Goal: Transaction & Acquisition: Purchase product/service

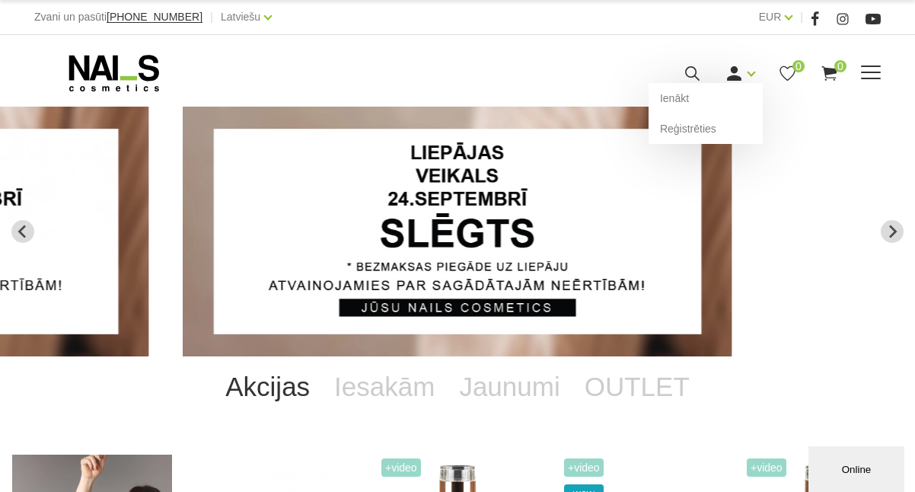
click at [744, 69] on link at bounding box center [734, 73] width 19 height 19
click at [729, 95] on link "Ienākt" at bounding box center [706, 98] width 114 height 30
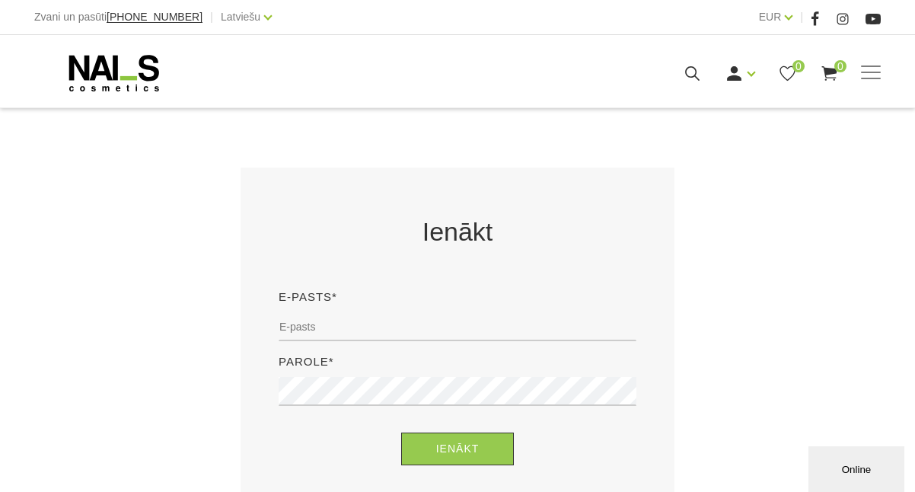
scroll to position [219, 0]
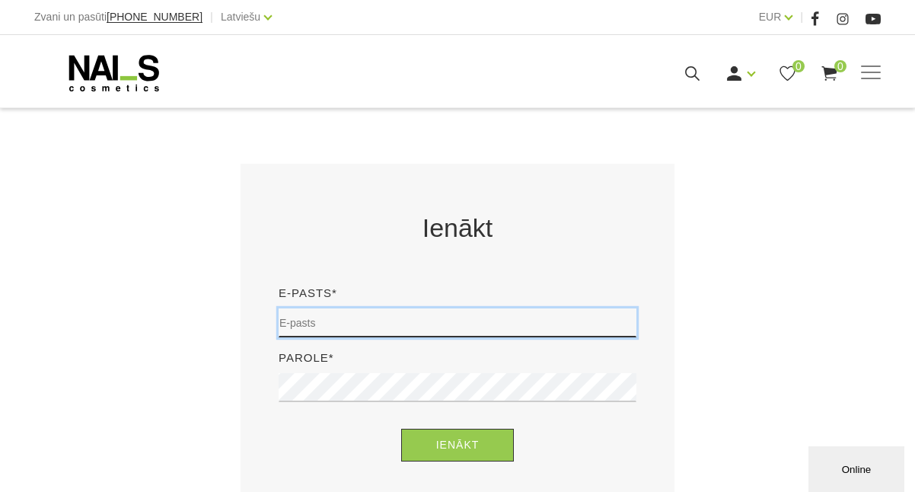
type input "[EMAIL_ADDRESS][PERSON_NAME][DOMAIN_NAME]"
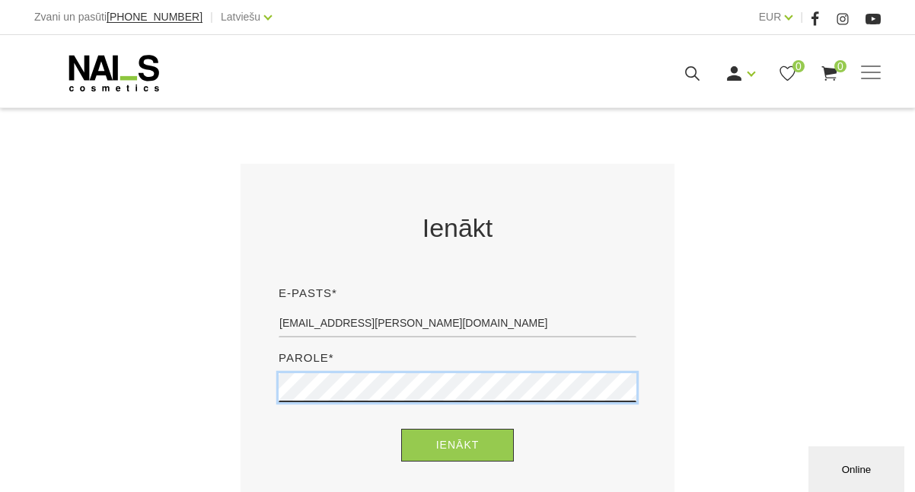
click at [458, 445] on button "Ienākt" at bounding box center [457, 445] width 113 height 33
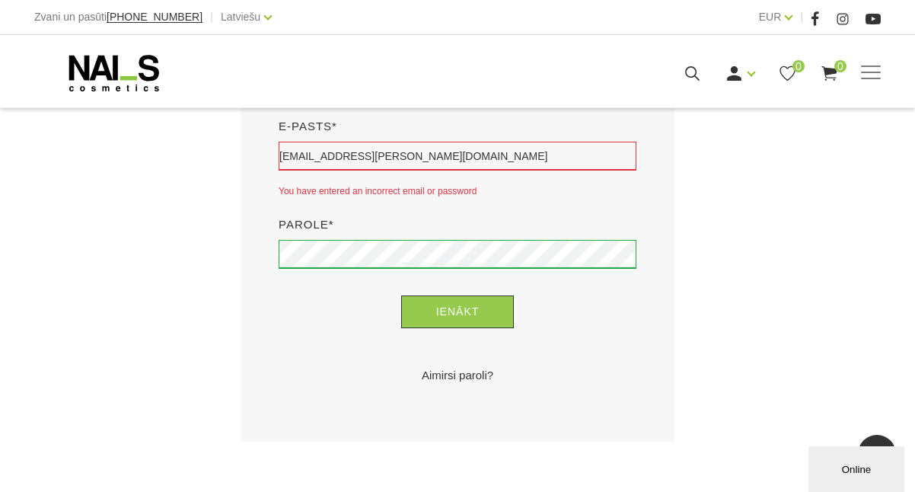
scroll to position [384, 0]
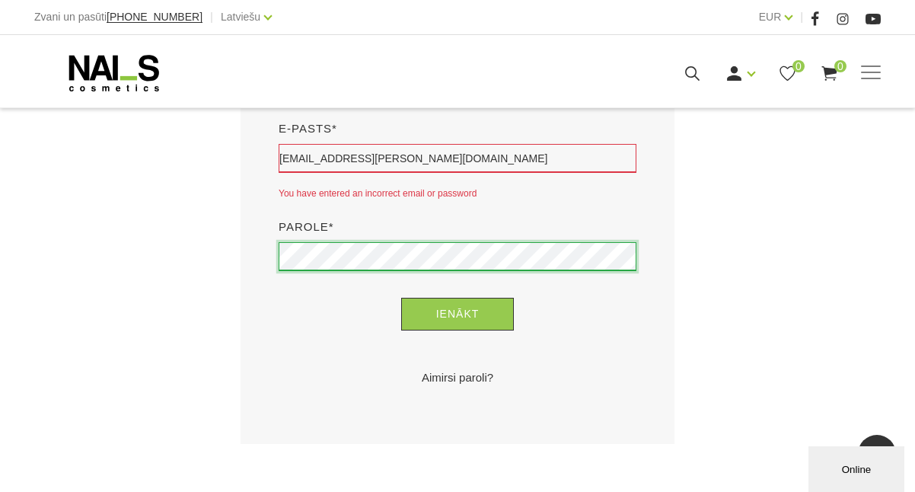
click at [458, 314] on button "Ienākt" at bounding box center [457, 314] width 113 height 33
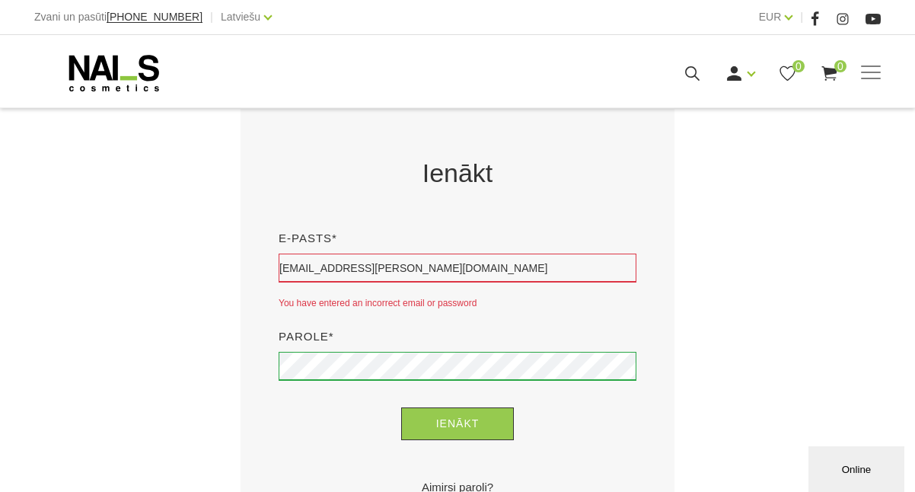
scroll to position [343, 0]
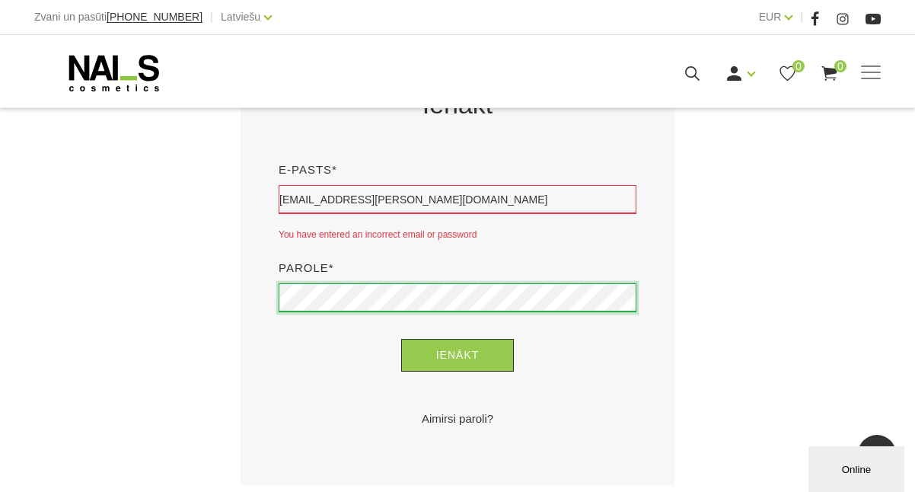
click at [458, 355] on button "Ienākt" at bounding box center [457, 355] width 113 height 33
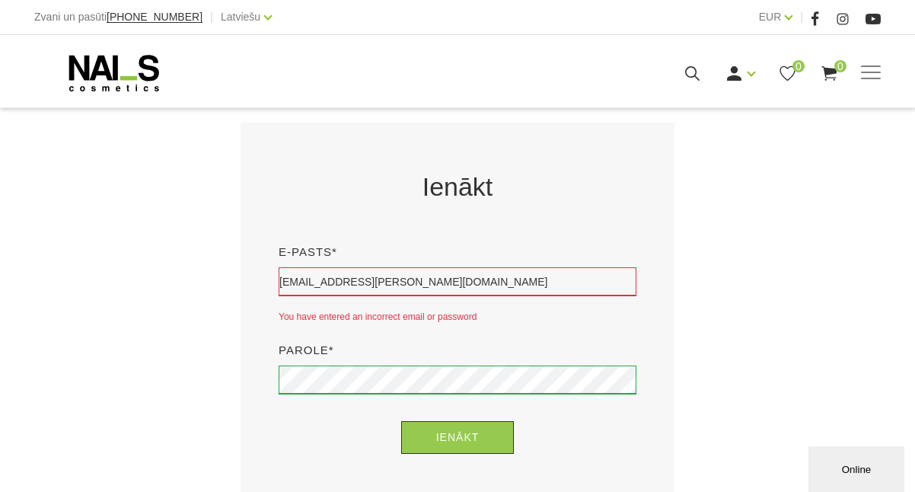
scroll to position [299, 0]
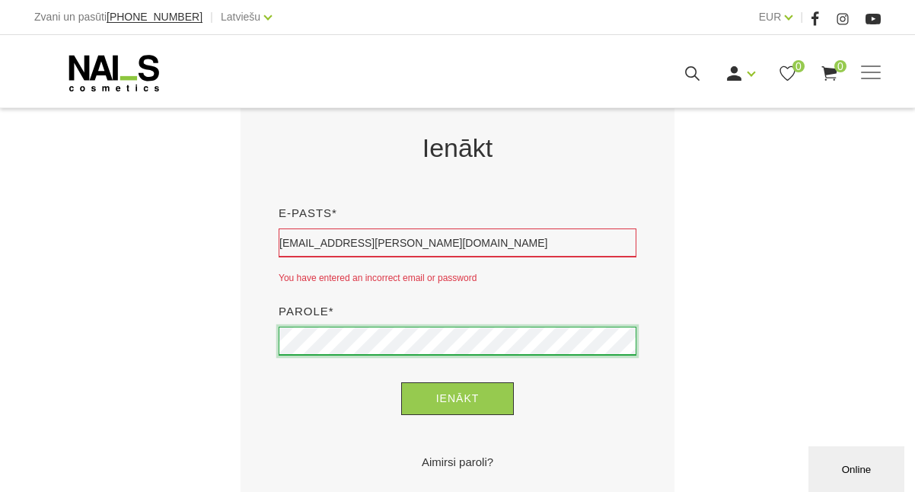
click at [458, 398] on button "Ienākt" at bounding box center [457, 398] width 113 height 33
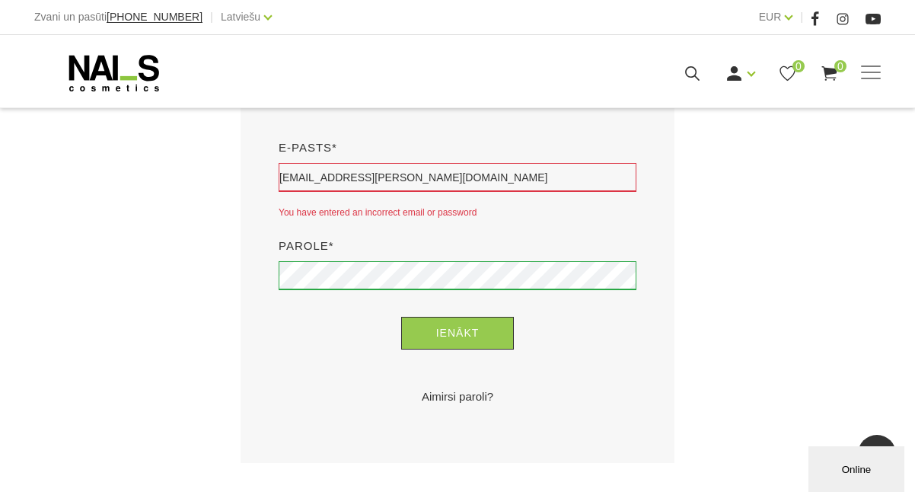
scroll to position [349, 0]
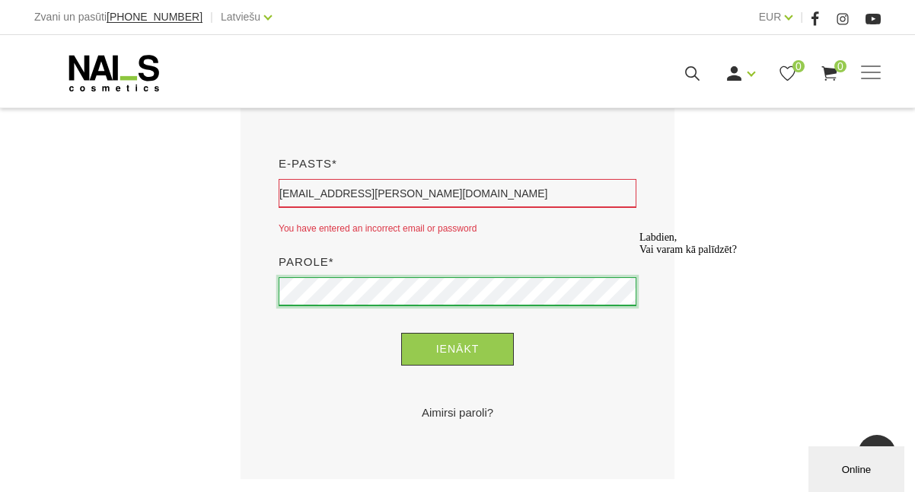
click at [458, 349] on button "Ienākt" at bounding box center [457, 349] width 113 height 33
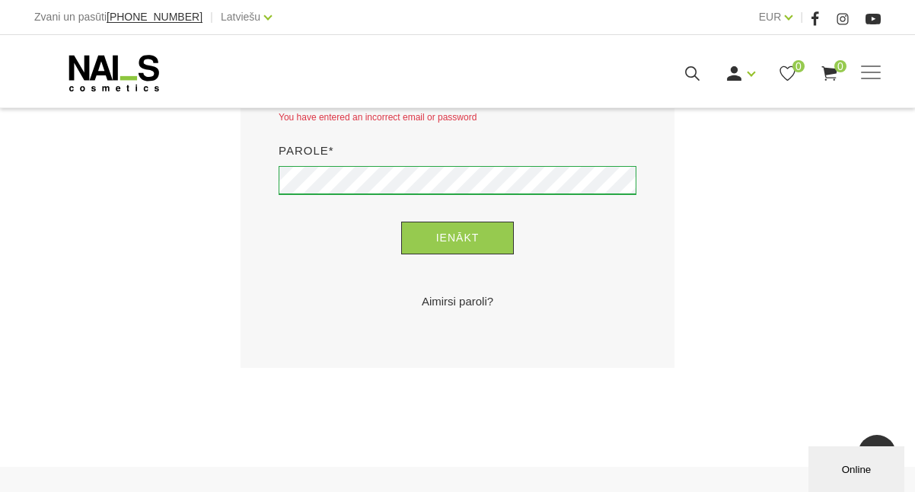
scroll to position [445, 0]
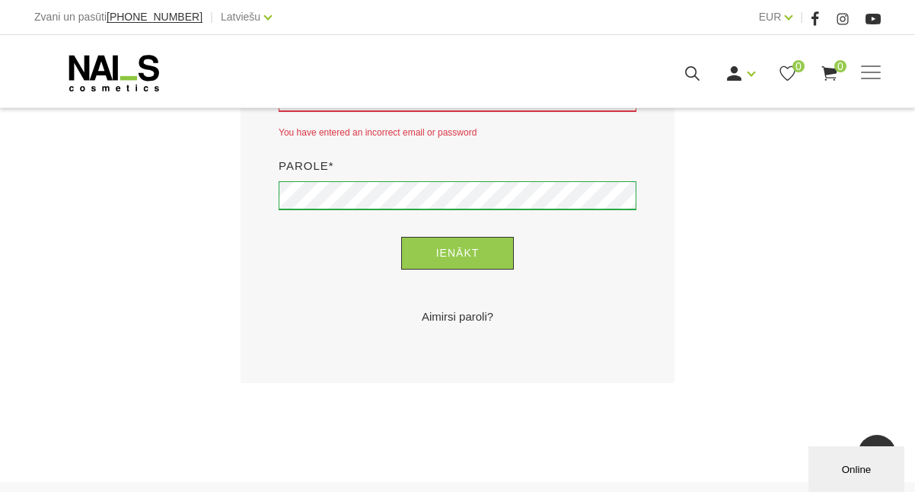
click at [456, 314] on link "Aimirsi paroli?" at bounding box center [458, 317] width 358 height 18
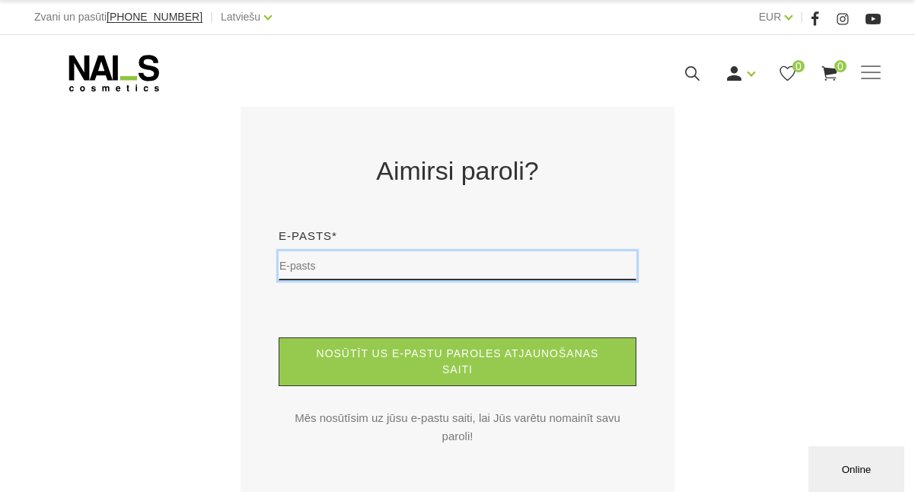
click at [398, 263] on input "text" at bounding box center [458, 265] width 358 height 29
type input "lea.elizabete@gmail.com"
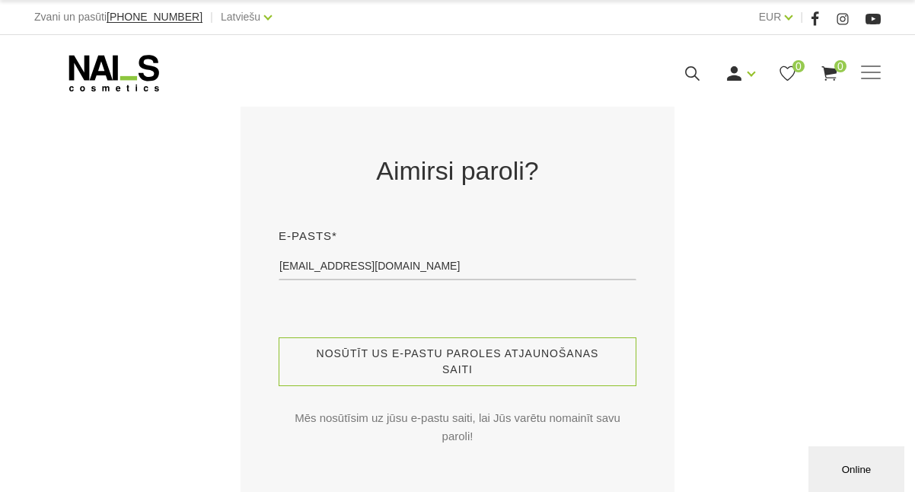
click at [418, 370] on button "Nosūtīt us e-pastu paroles atjaunošanas saiti" at bounding box center [458, 361] width 358 height 49
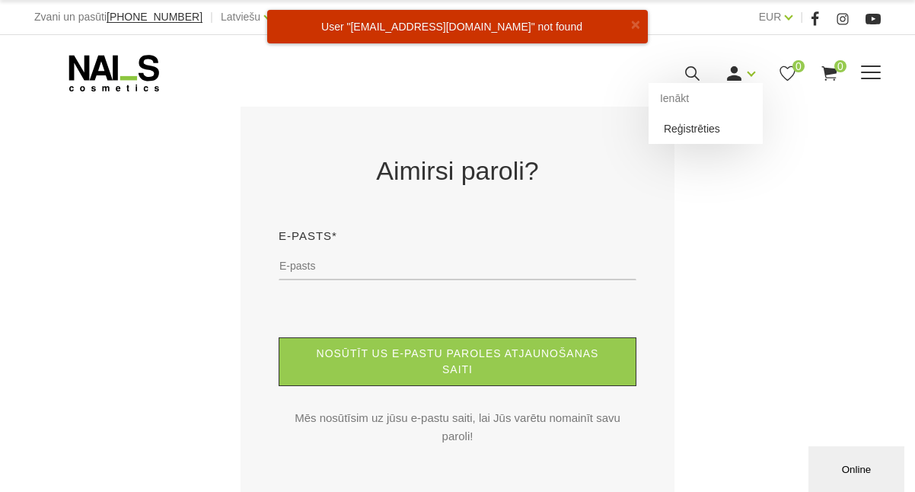
click at [713, 134] on link "Reģistrēties" at bounding box center [706, 128] width 114 height 30
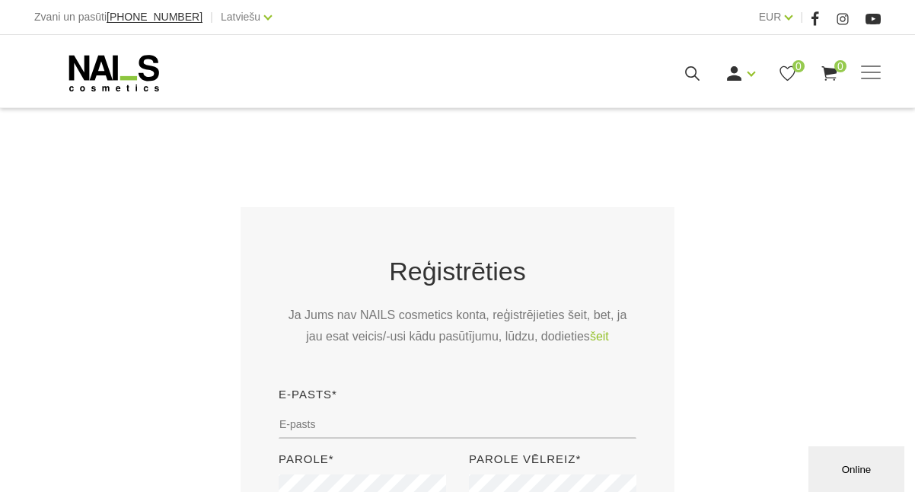
scroll to position [180, 0]
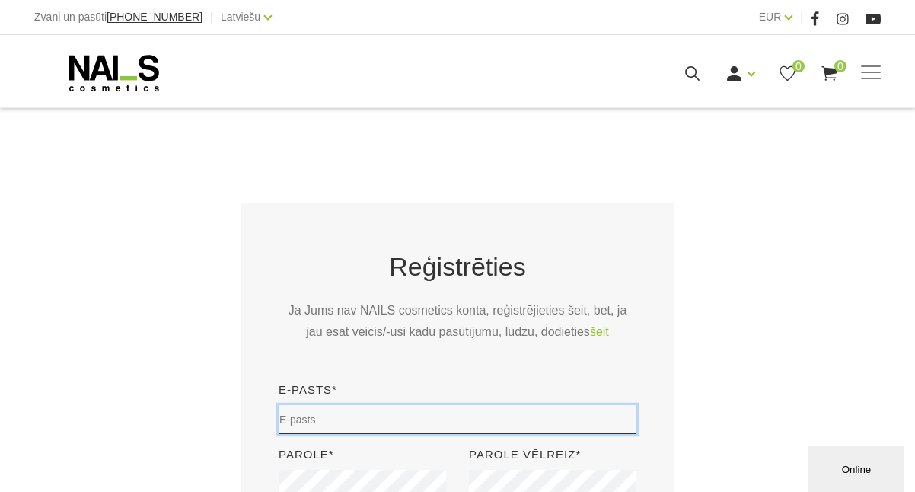
click at [394, 433] on input "email" at bounding box center [458, 419] width 358 height 29
type input "lea.elizabete@gmail.com"
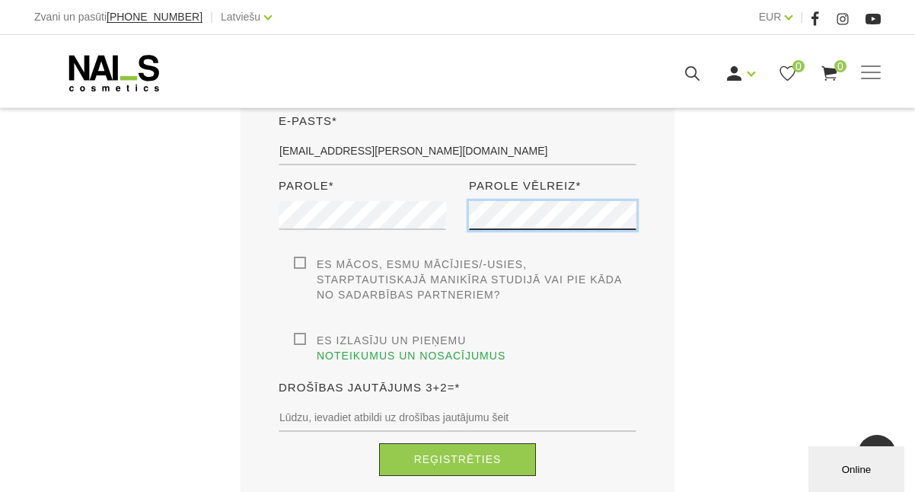
scroll to position [449, 0]
click at [307, 265] on label "Es mācos, esmu mācījies/-usies, Starptautiskajā Manikīra studijā vai pie kāda n…" at bounding box center [465, 280] width 343 height 46
click at [0, 0] on input "Es mācos, esmu mācījies/-usies, Starptautiskajā Manikīra studijā vai pie kāda n…" at bounding box center [0, 0] width 0 height 0
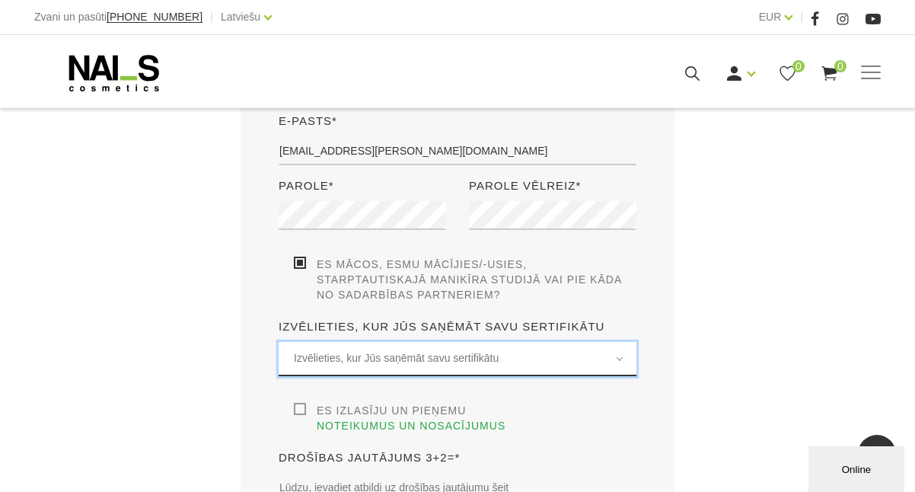
click at [334, 353] on span "Izvēlieties, kur Jūs saņēmāt savu sertifikātu" at bounding box center [457, 358] width 327 height 18
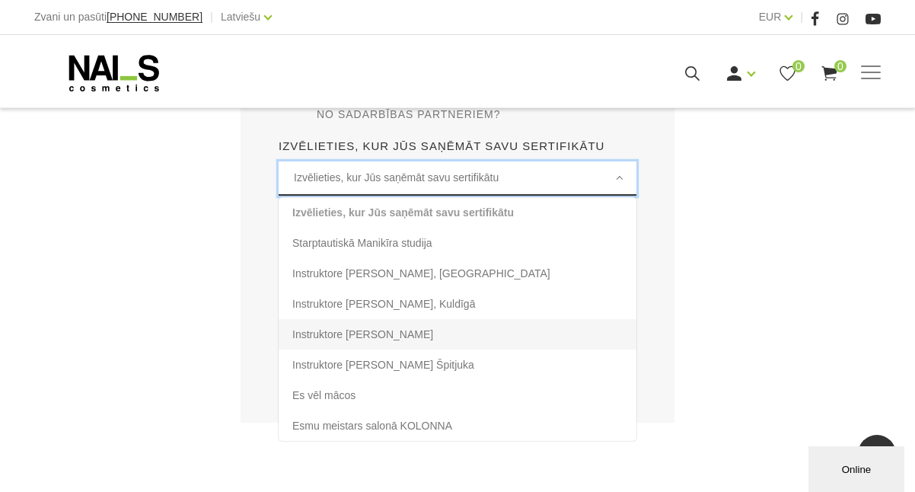
scroll to position [631, 0]
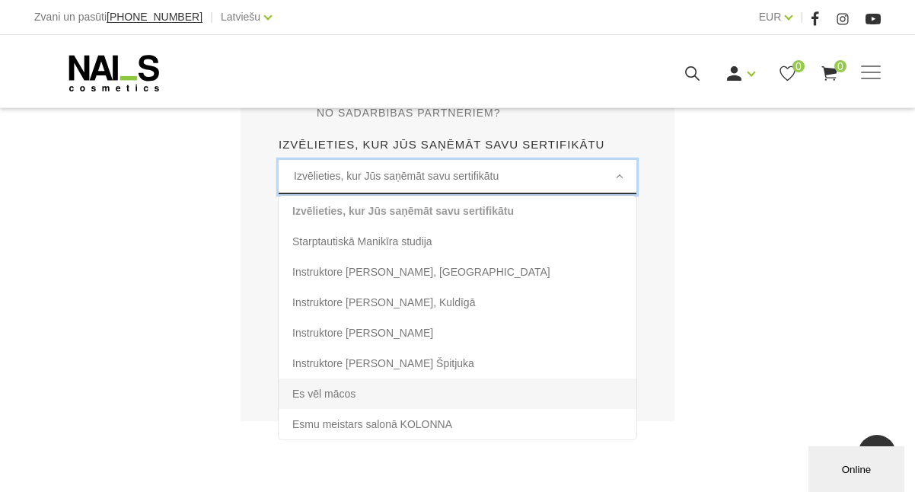
click at [352, 400] on li "Es vēl mācos" at bounding box center [458, 393] width 358 height 30
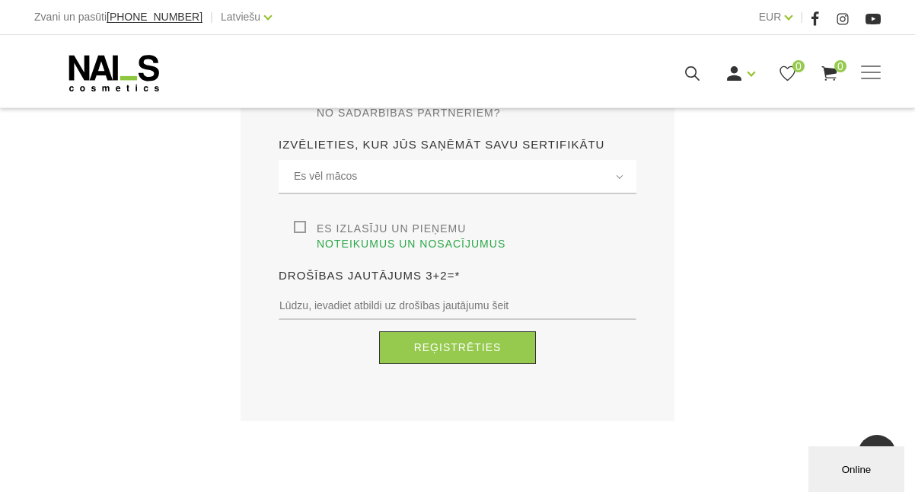
click at [297, 228] on label "Es izlasīju un pieņemu noteikumus un nosacījumus" at bounding box center [465, 236] width 343 height 30
click at [0, 0] on input "Es izlasīju un pieņemu noteikumus un nosacījumus" at bounding box center [0, 0] width 0 height 0
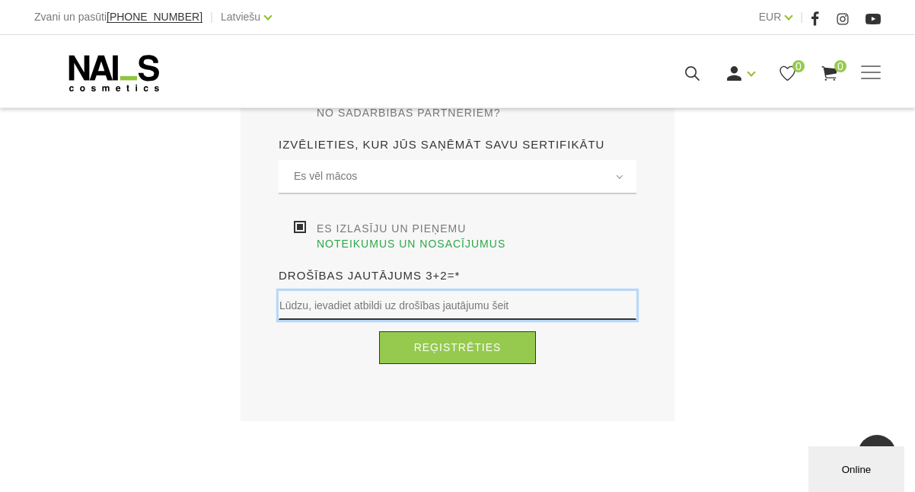
click at [334, 310] on input "text" at bounding box center [458, 305] width 358 height 29
type input "5"
click at [458, 347] on button "Reģistrēties" at bounding box center [458, 347] width 158 height 33
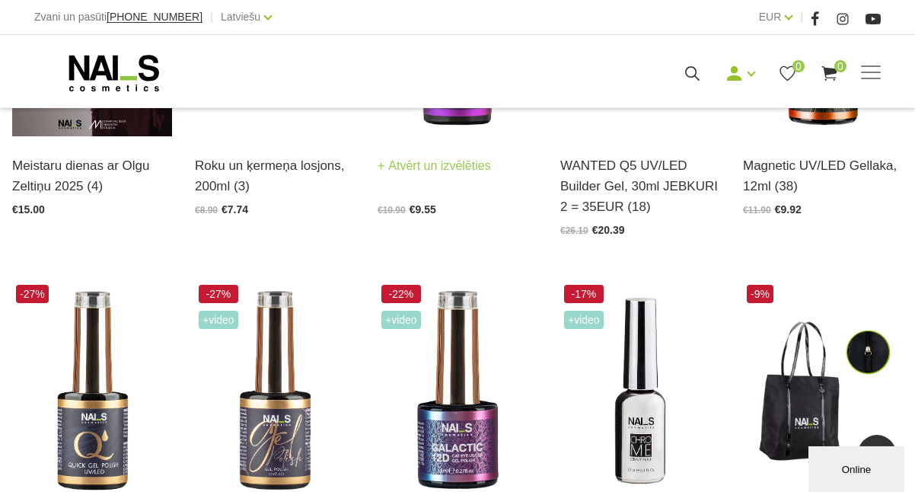
scroll to position [533, 0]
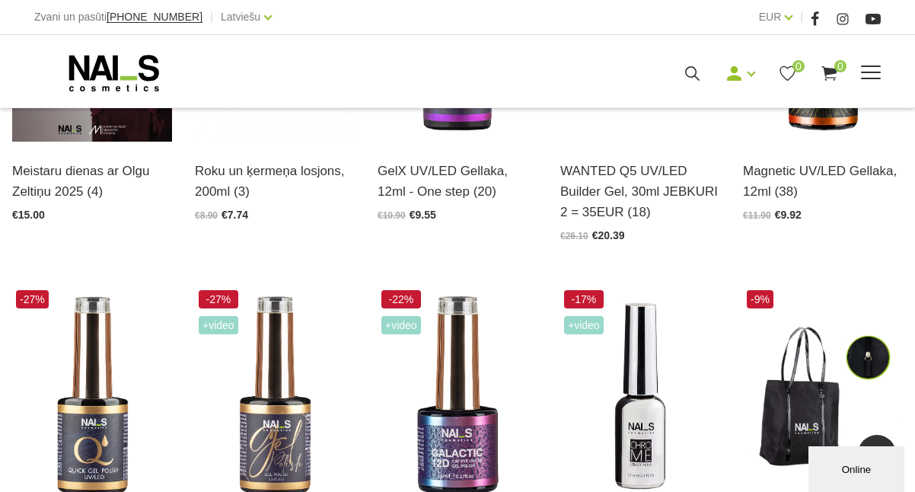
click at [699, 66] on icon at bounding box center [692, 73] width 19 height 19
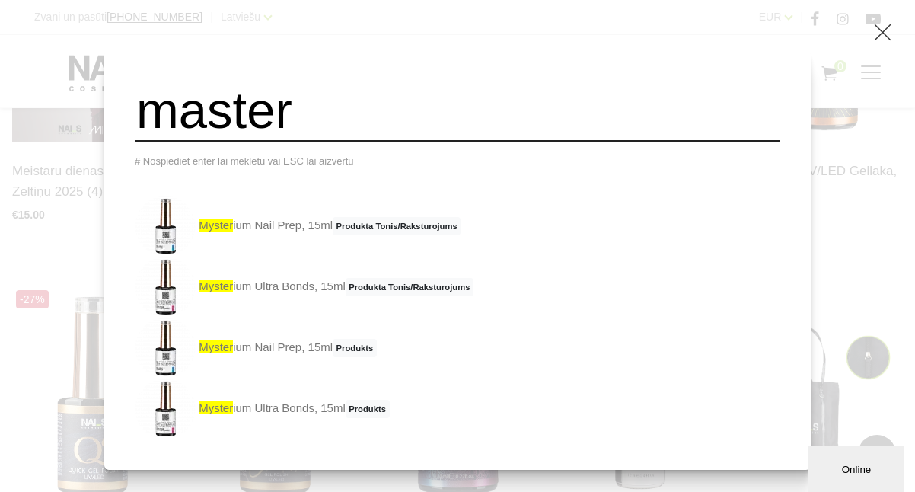
type input "master"
drag, startPoint x: 699, startPoint y: 66, endPoint x: 313, endPoint y: 231, distance: 419.8
click at [313, 231] on link "myster ium Nail Prep, 15ml Produkta Tonis/Raksturojums" at bounding box center [298, 226] width 326 height 61
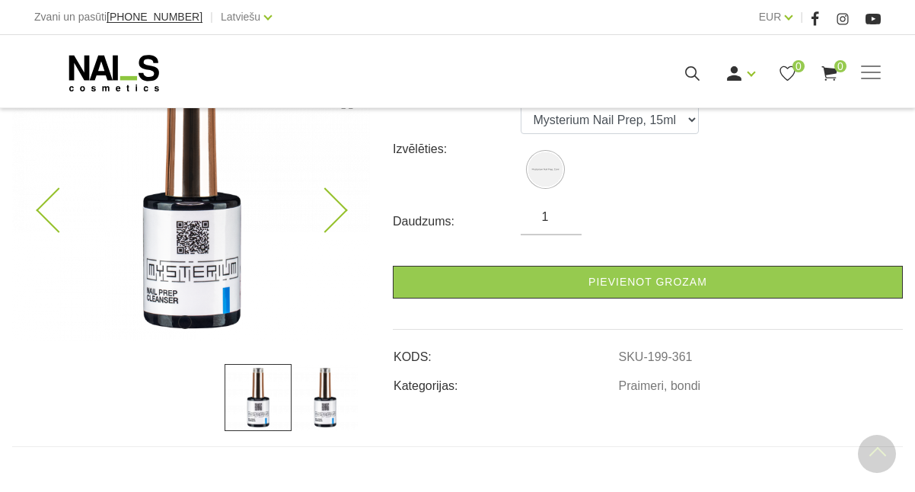
scroll to position [271, 0]
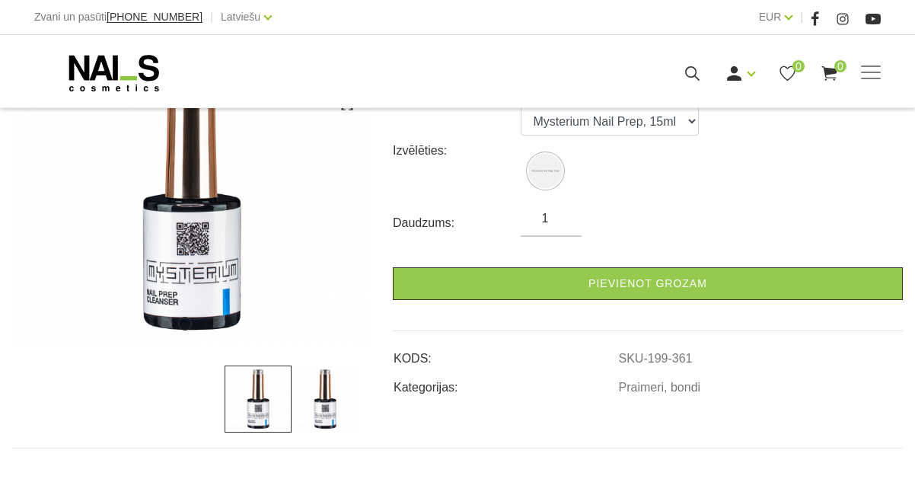
click at [330, 394] on img at bounding box center [325, 398] width 67 height 67
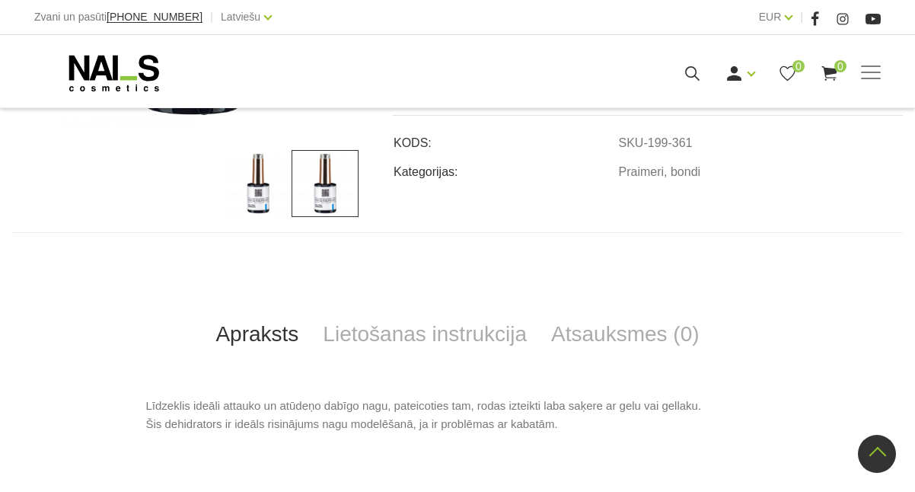
scroll to position [489, 0]
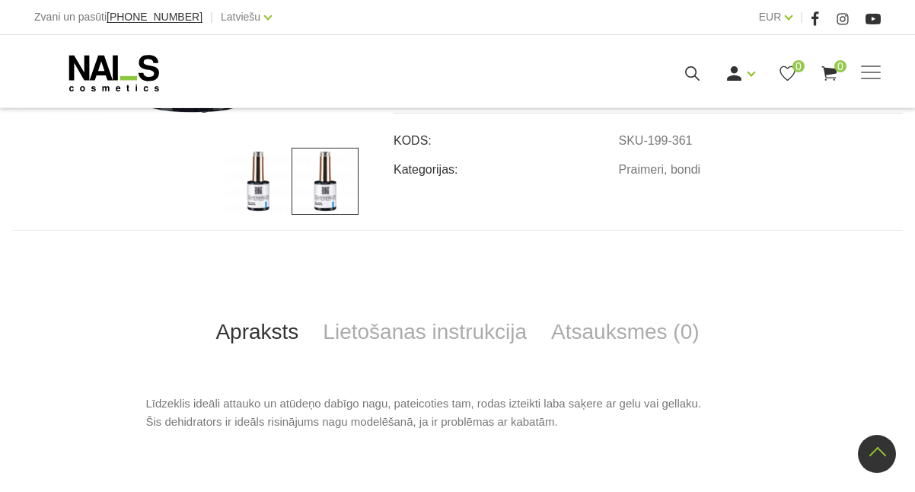
click at [270, 178] on img at bounding box center [258, 181] width 67 height 67
click at [321, 171] on img at bounding box center [325, 181] width 67 height 67
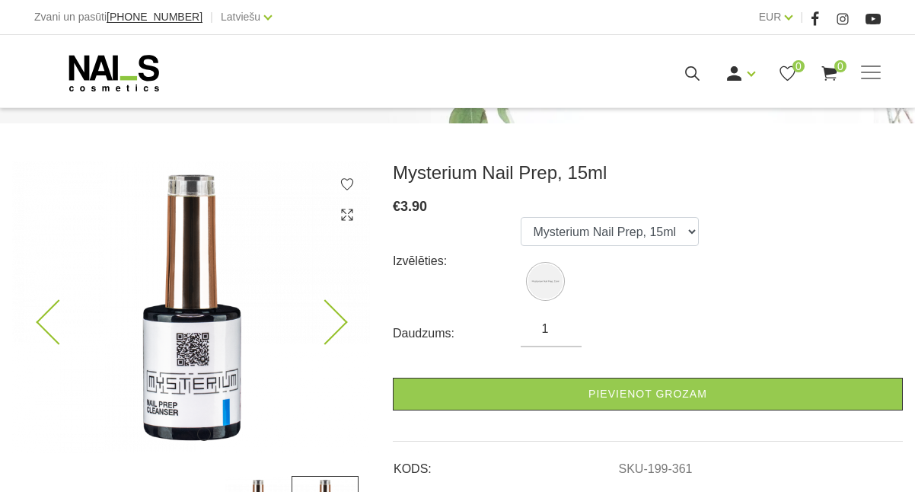
scroll to position [158, 0]
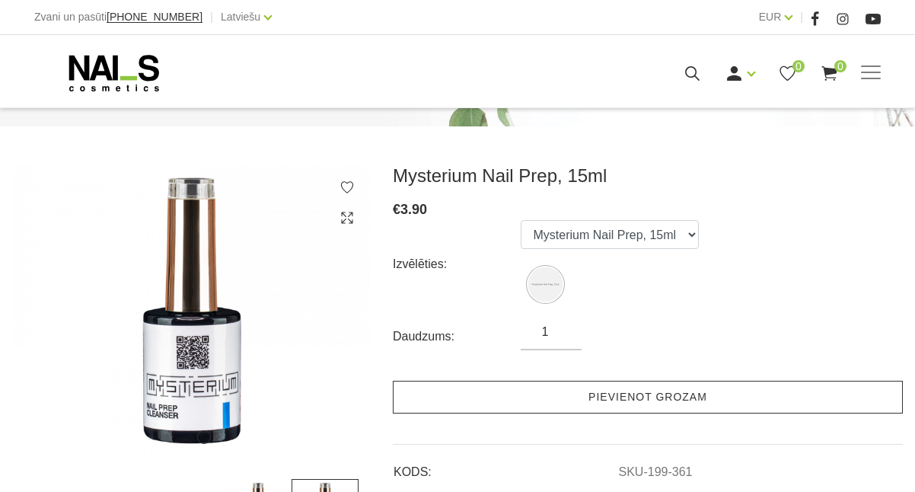
click at [515, 401] on link "Pievienot grozam" at bounding box center [648, 397] width 510 height 33
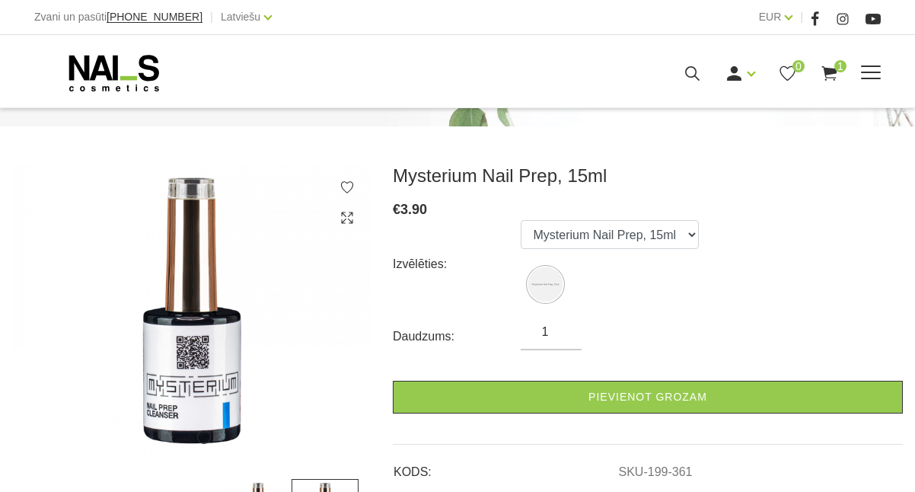
click at [695, 70] on icon at bounding box center [692, 73] width 19 height 19
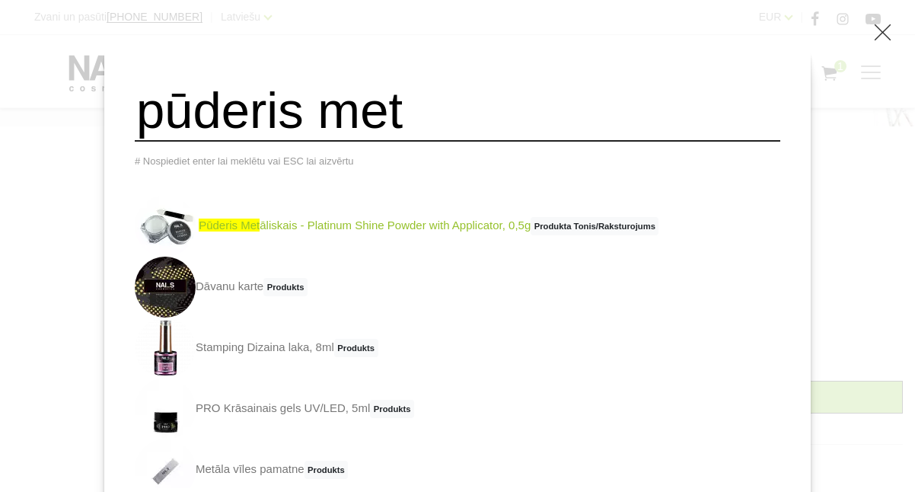
type input "pūderis met"
click at [485, 226] on link "pūderis met āliskais - Platinum Shine Powder with Applicator, 0,5g Produkta Ton…" at bounding box center [397, 226] width 524 height 61
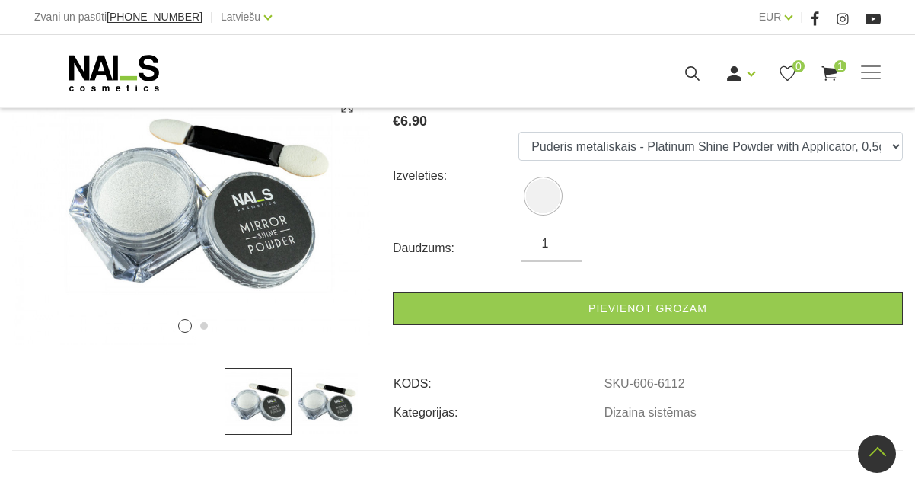
scroll to position [321, 0]
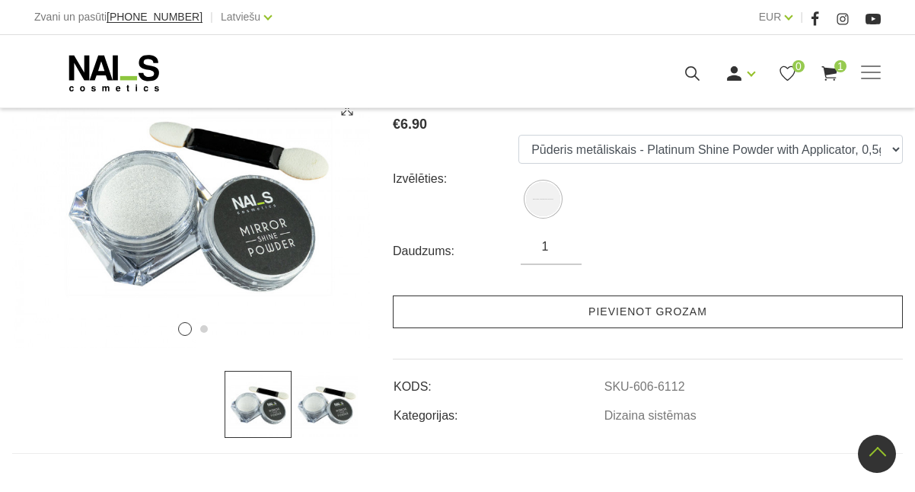
click at [507, 303] on link "Pievienot grozam" at bounding box center [648, 311] width 510 height 33
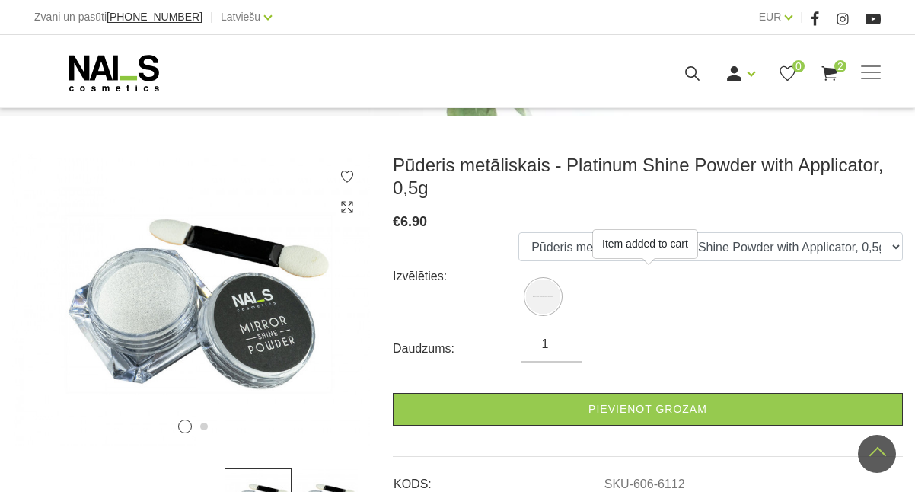
scroll to position [0, 0]
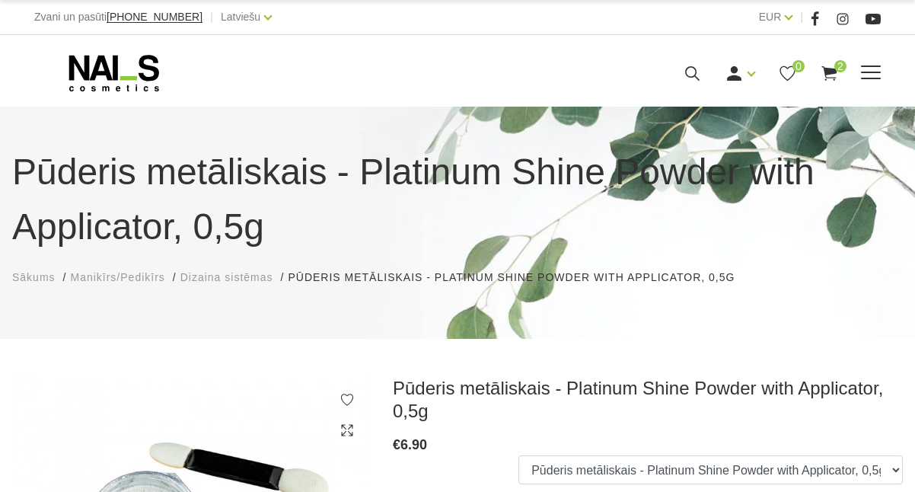
click at [694, 75] on use at bounding box center [692, 73] width 14 height 14
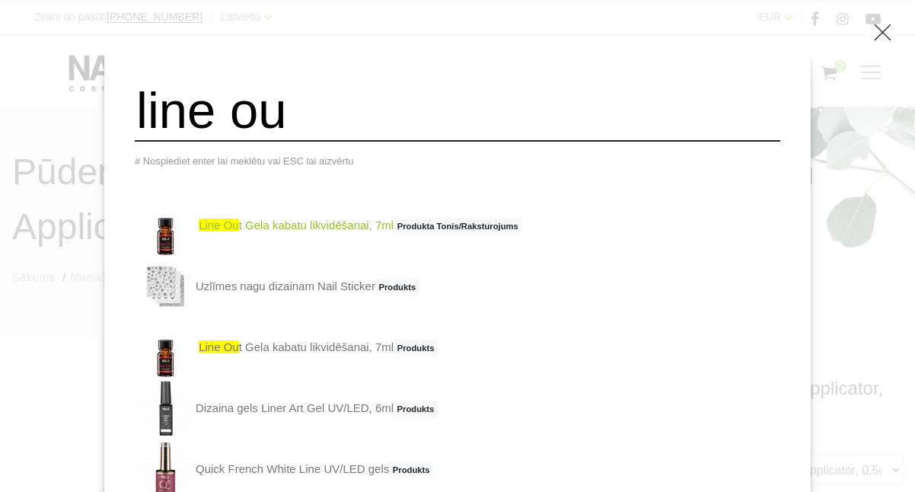
type input "line ou"
click at [457, 229] on span "Produkta Tonis/Raksturojums" at bounding box center [458, 226] width 128 height 18
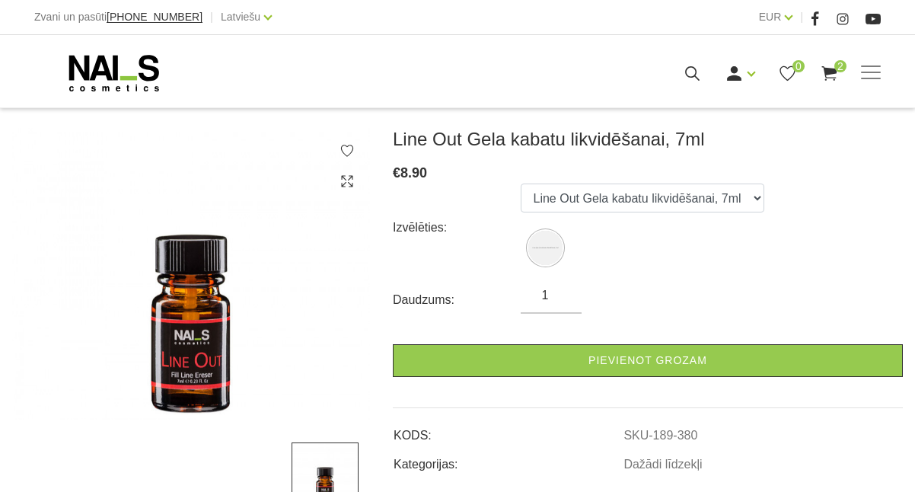
scroll to position [202, 0]
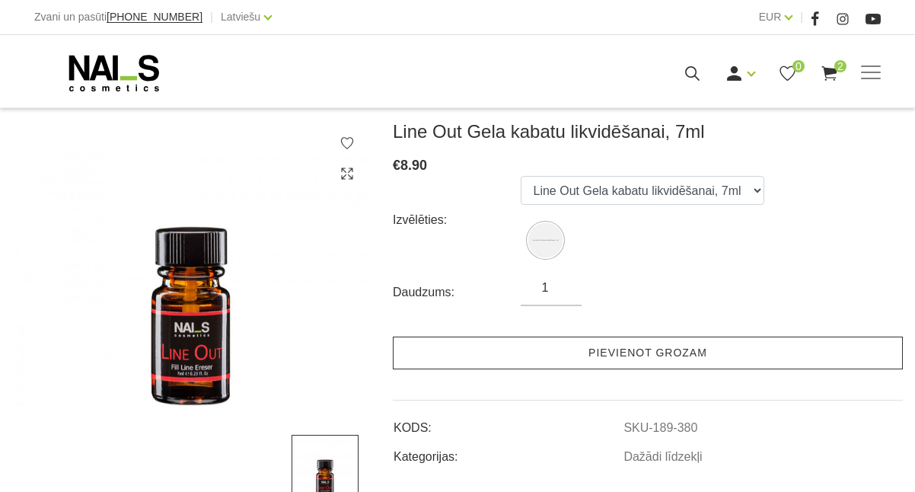
click at [483, 349] on link "Pievienot grozam" at bounding box center [648, 352] width 510 height 33
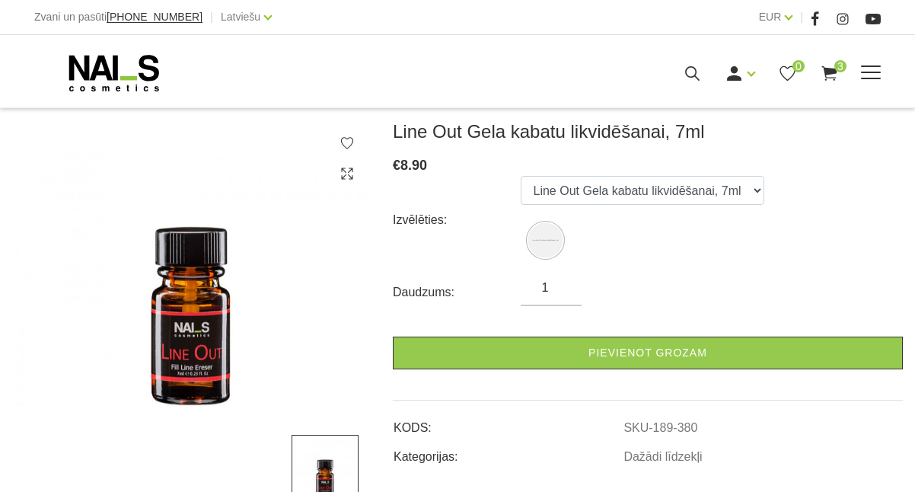
click at [685, 79] on icon at bounding box center [692, 73] width 19 height 19
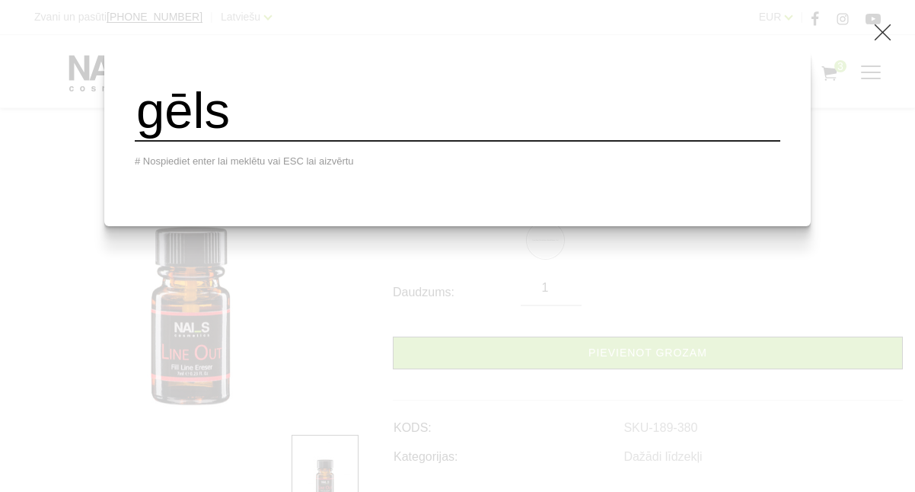
type input "gēls"
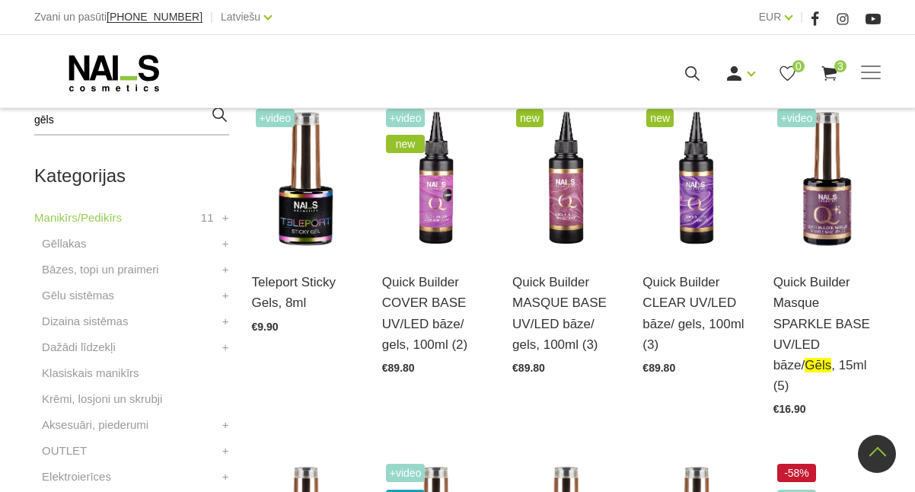
scroll to position [394, 0]
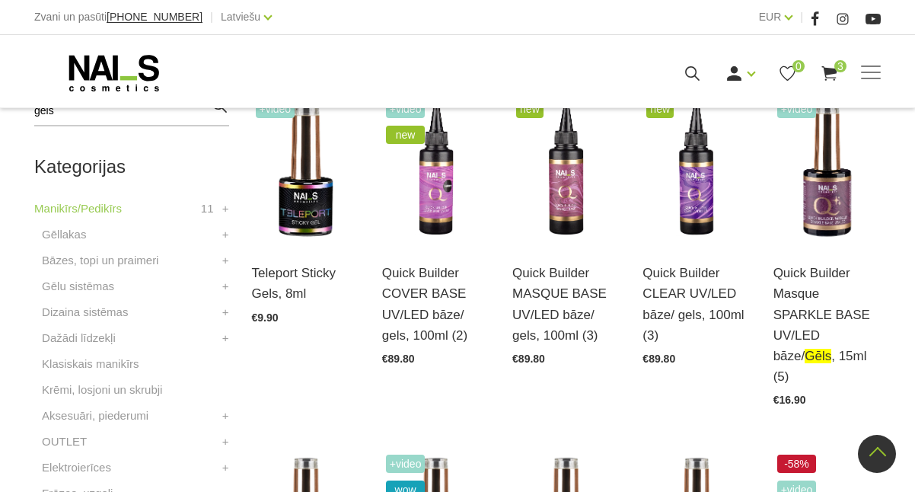
click at [163, 278] on li "Gēlu sistēmas Būvējošie gēli WANTED Būvējošie gēli + Krāsainie gēli +" at bounding box center [131, 290] width 194 height 26
click at [225, 286] on link "+" at bounding box center [225, 286] width 7 height 18
click at [88, 315] on link "Būvējošie gēli" at bounding box center [84, 312] width 71 height 18
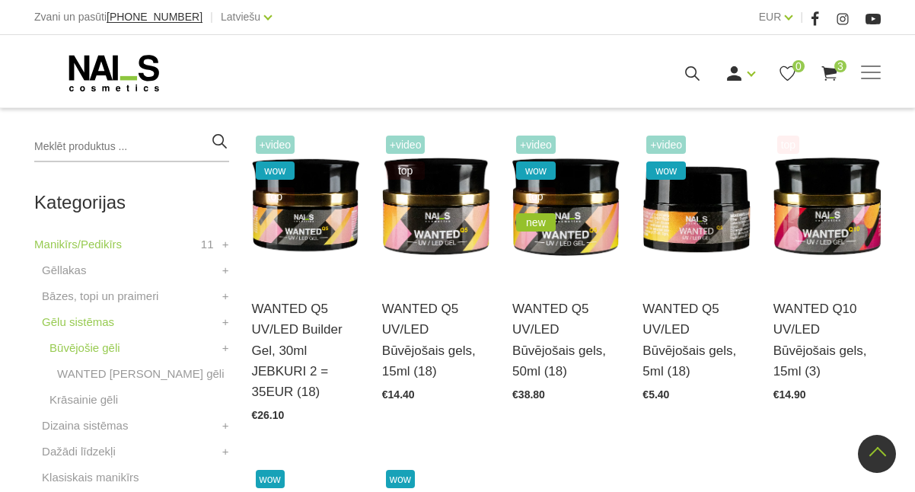
scroll to position [346, 0]
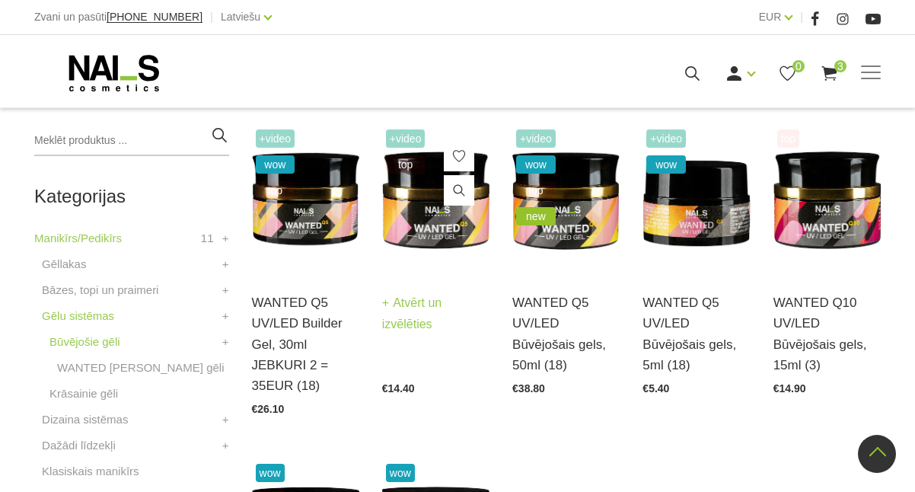
click at [419, 256] on img at bounding box center [435, 200] width 107 height 148
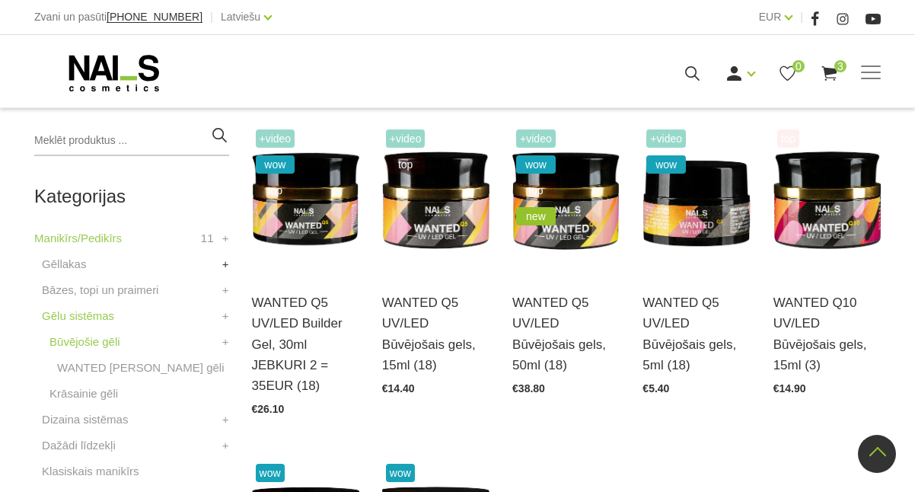
click at [225, 263] on link "+" at bounding box center [225, 264] width 7 height 18
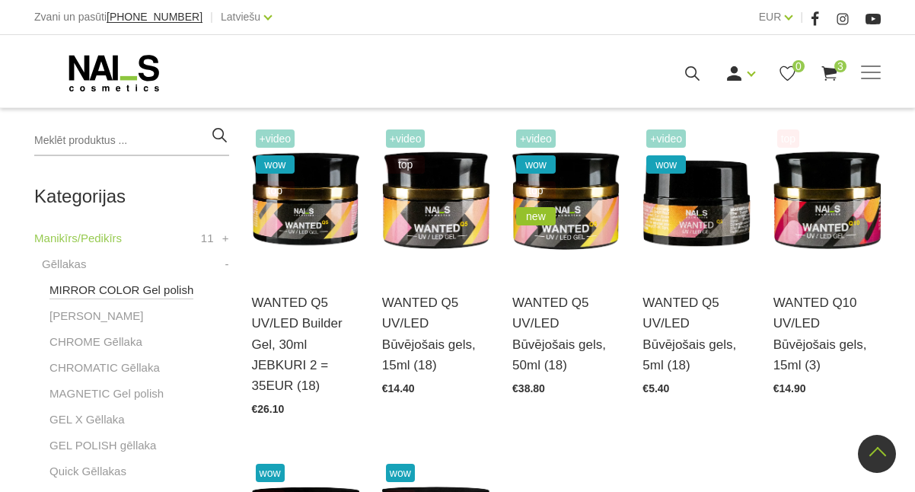
click at [72, 289] on link "MIRROR COLOR Gel polish" at bounding box center [121, 290] width 144 height 18
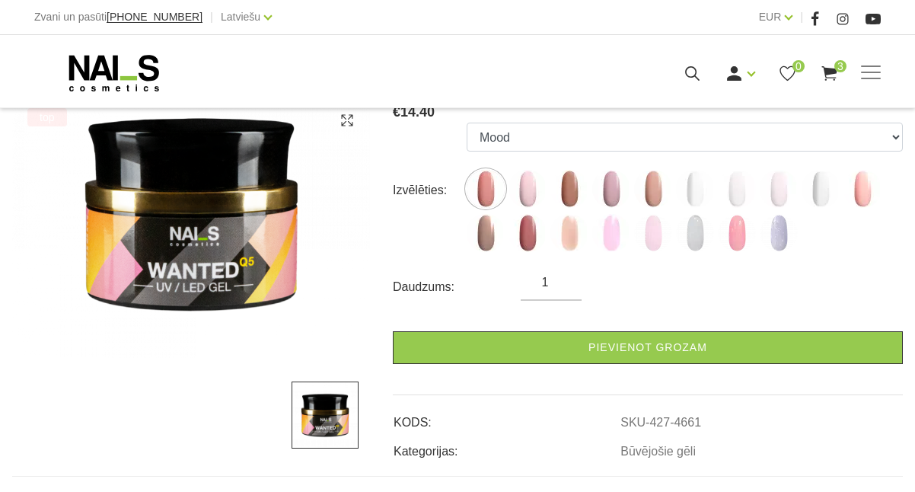
scroll to position [262, 0]
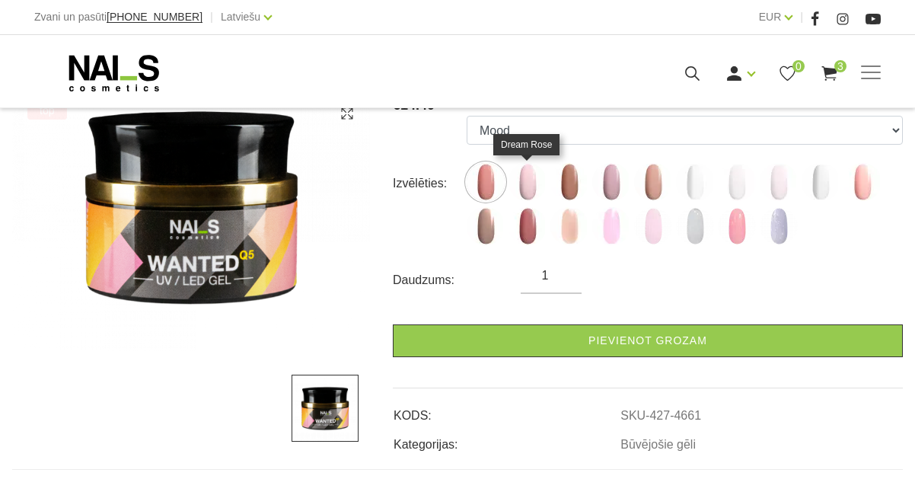
click at [532, 187] on img at bounding box center [528, 182] width 38 height 38
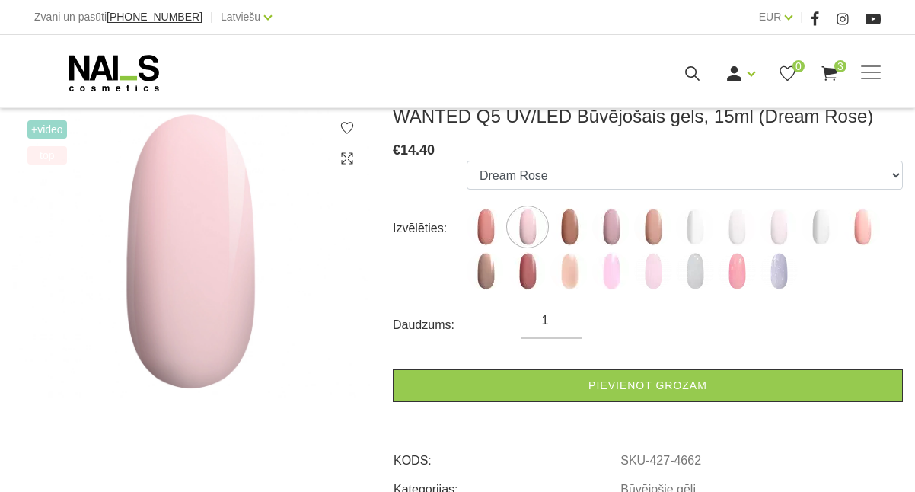
scroll to position [217, 0]
click at [615, 266] on img at bounding box center [611, 271] width 38 height 38
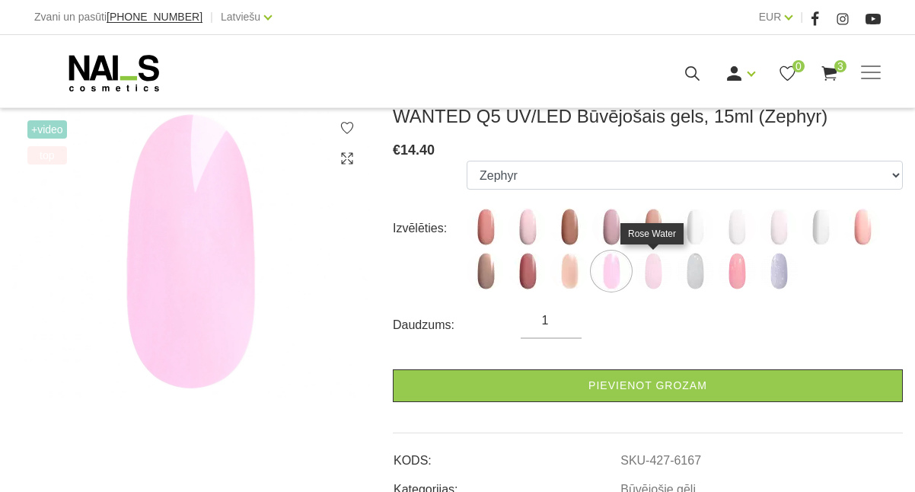
click at [652, 265] on img at bounding box center [653, 271] width 38 height 38
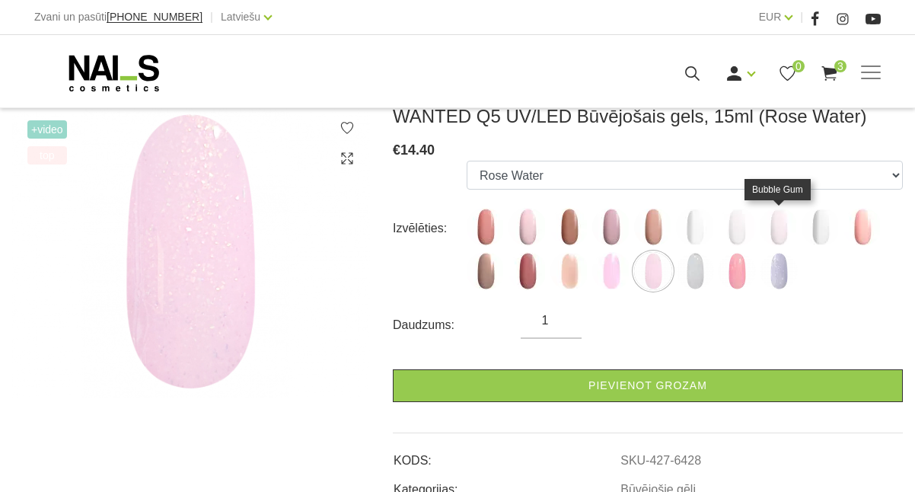
click at [772, 223] on img at bounding box center [779, 227] width 38 height 38
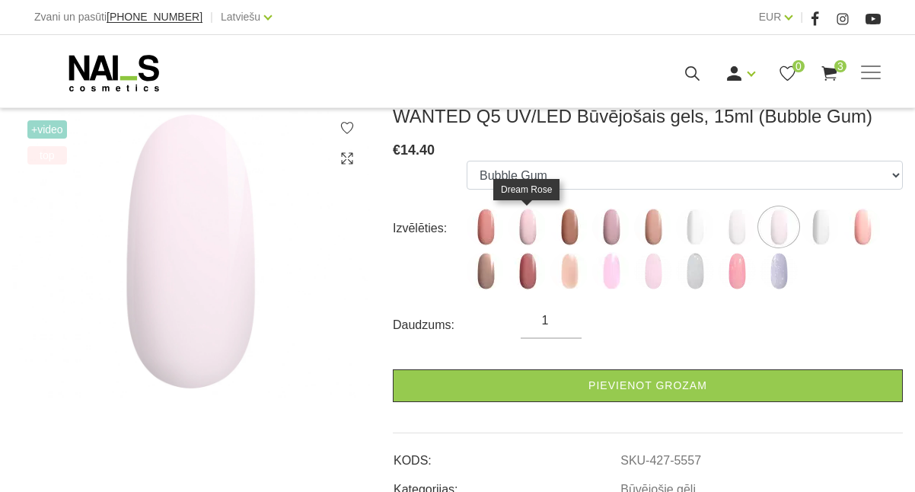
click at [531, 230] on img at bounding box center [528, 227] width 38 height 38
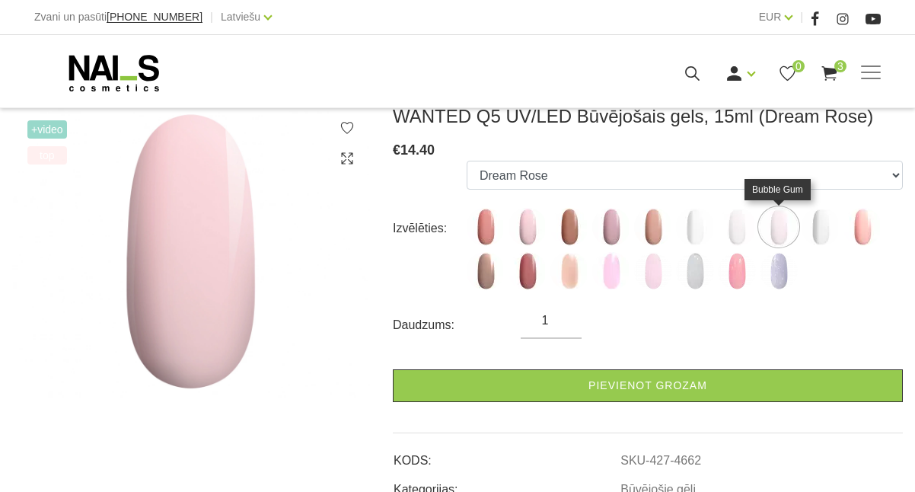
click at [772, 229] on img at bounding box center [779, 227] width 38 height 38
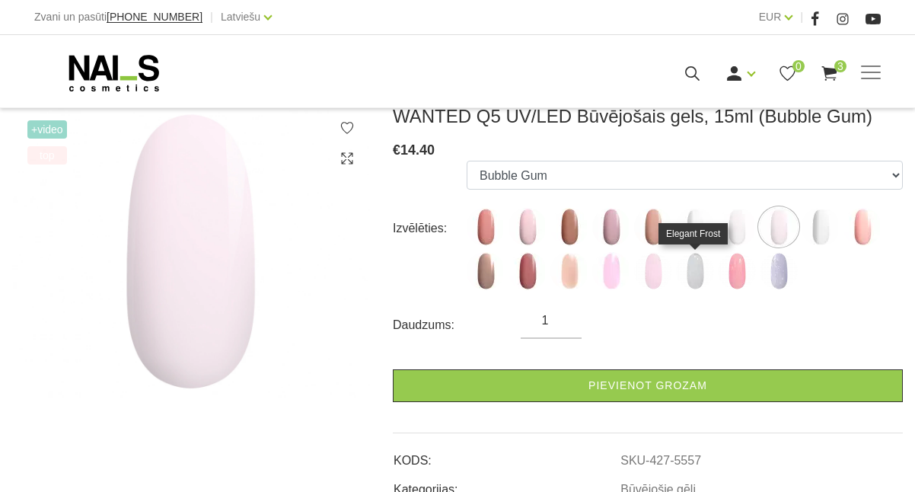
click at [690, 282] on img at bounding box center [695, 271] width 38 height 38
select select "6429"
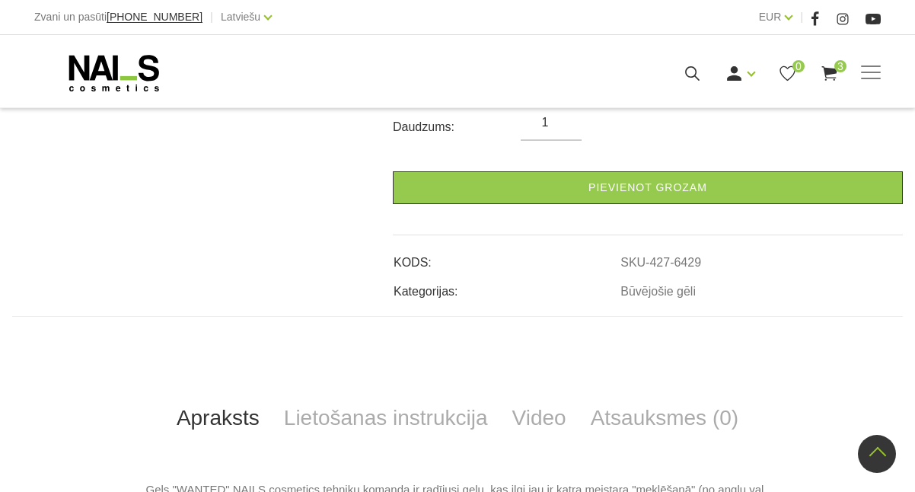
scroll to position [142, 0]
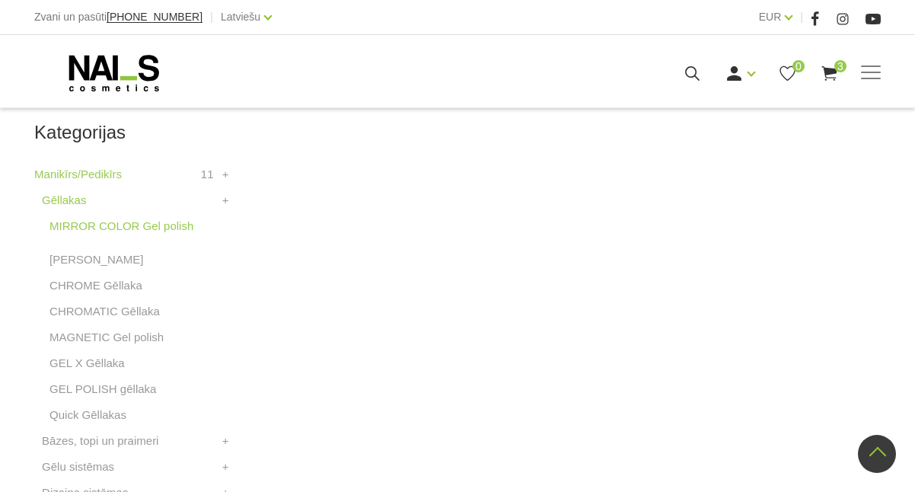
scroll to position [426, 0]
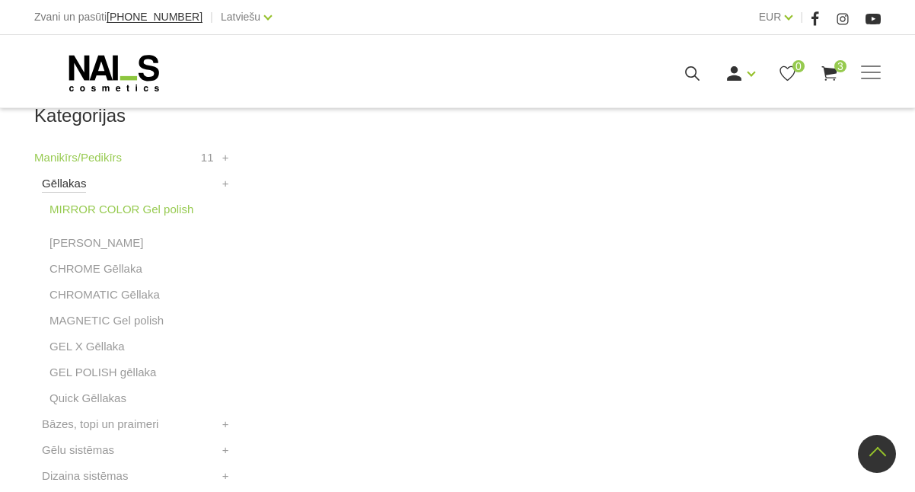
click at [59, 179] on link "Gēllakas" at bounding box center [64, 183] width 44 height 18
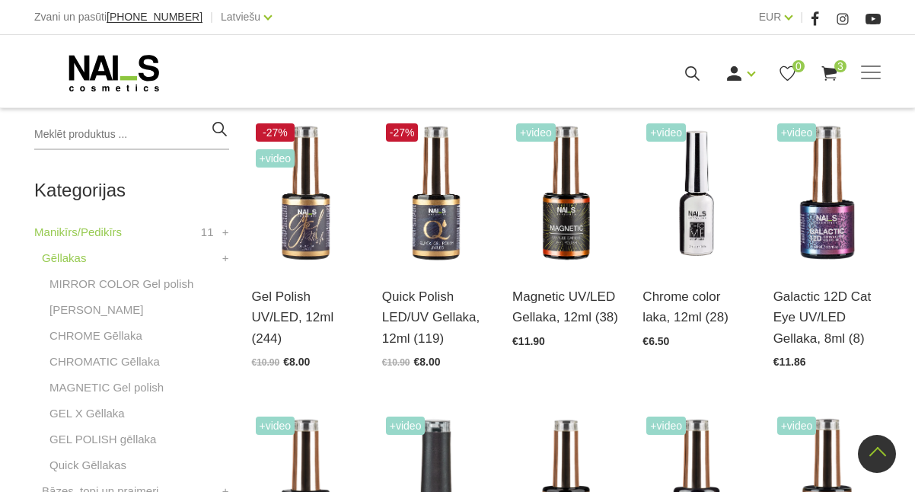
scroll to position [350, 0]
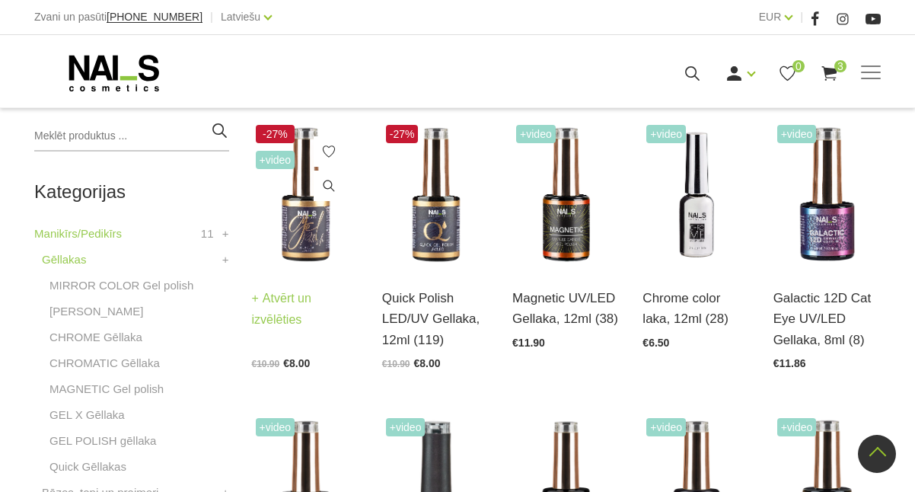
click at [288, 194] on img at bounding box center [305, 195] width 107 height 148
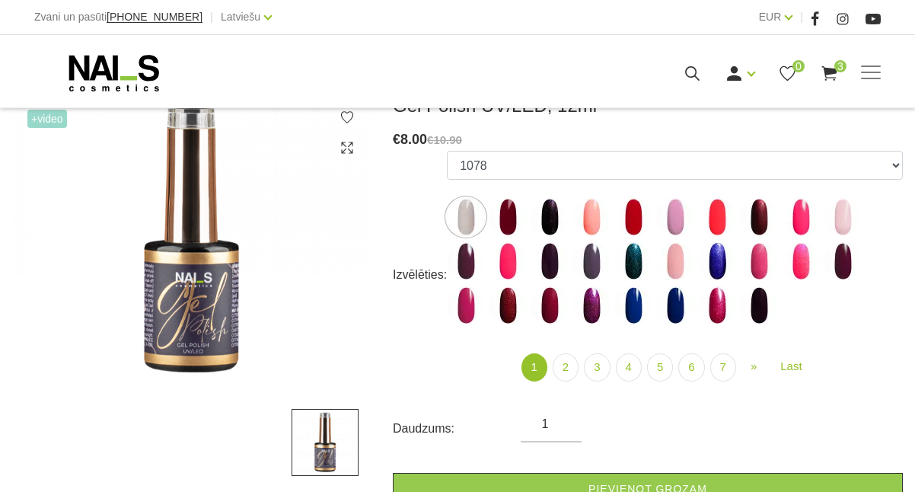
scroll to position [226, 0]
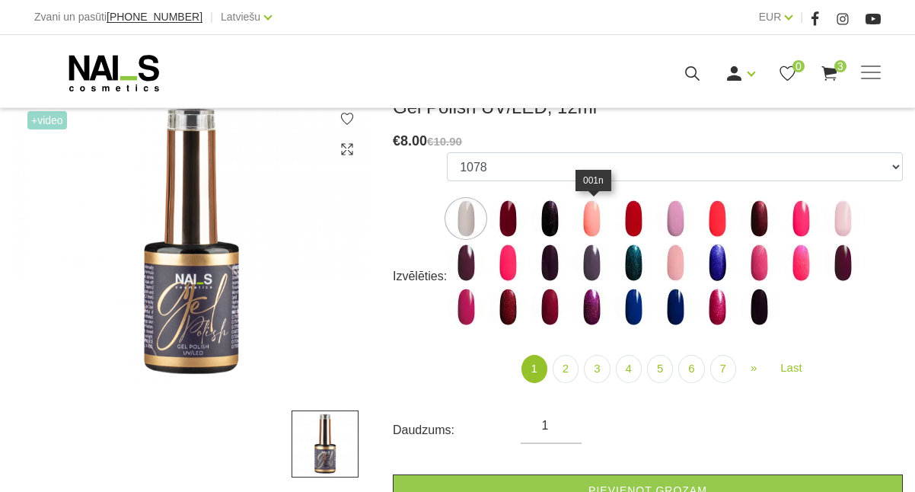
click at [606, 220] on img at bounding box center [591, 218] width 38 height 38
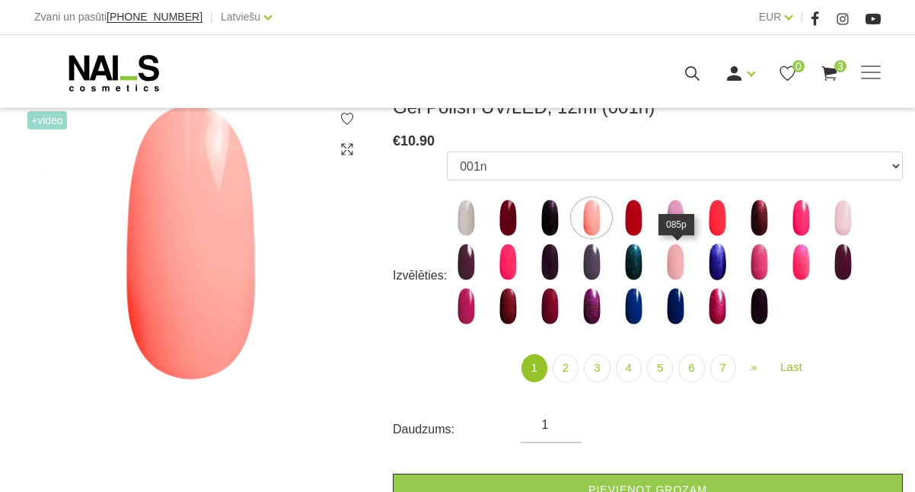
click at [685, 266] on img at bounding box center [675, 262] width 38 height 38
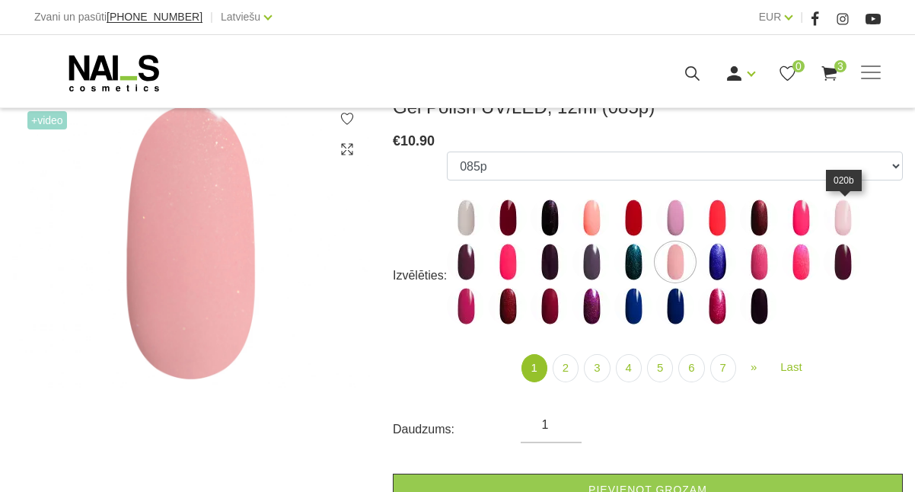
click at [849, 224] on img at bounding box center [843, 218] width 38 height 38
select select "3971"
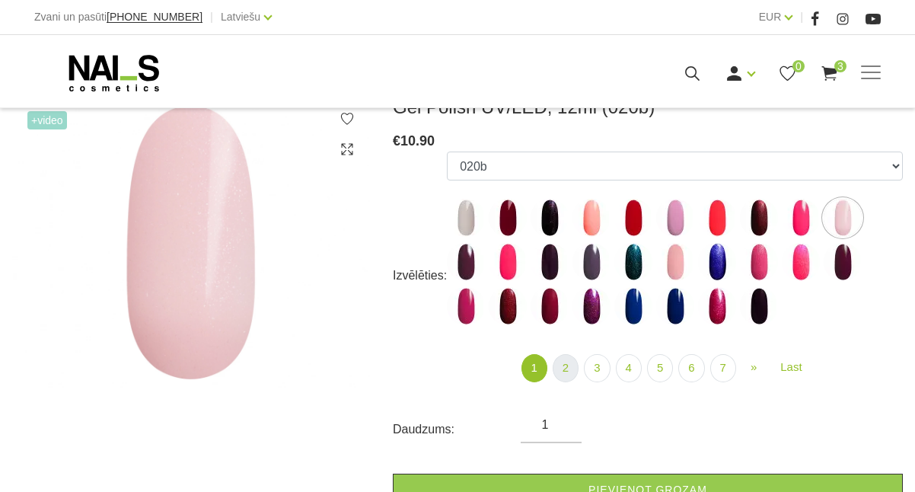
click at [558, 371] on link "2" at bounding box center [566, 368] width 26 height 28
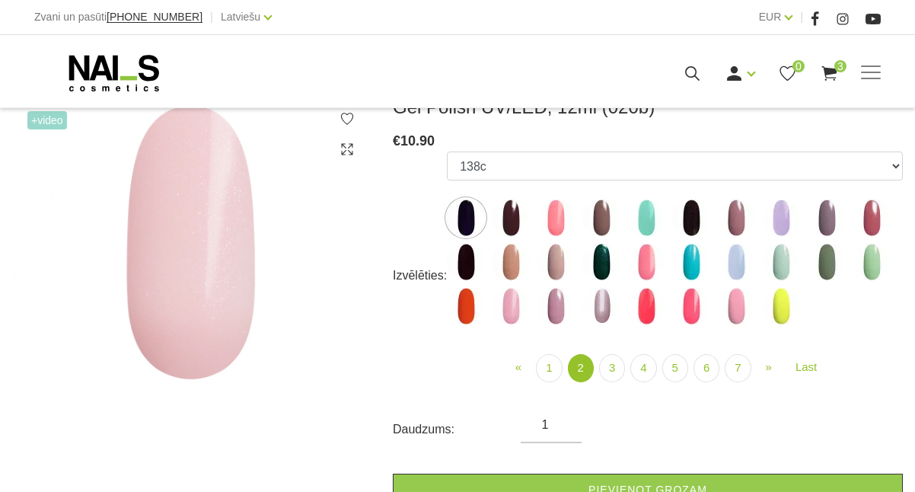
click at [552, 222] on img at bounding box center [556, 218] width 38 height 38
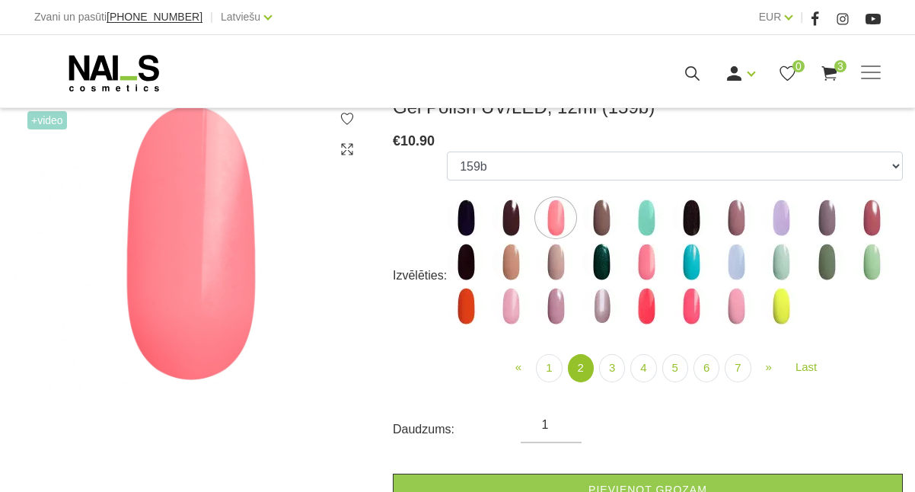
click at [731, 311] on img at bounding box center [736, 306] width 38 height 38
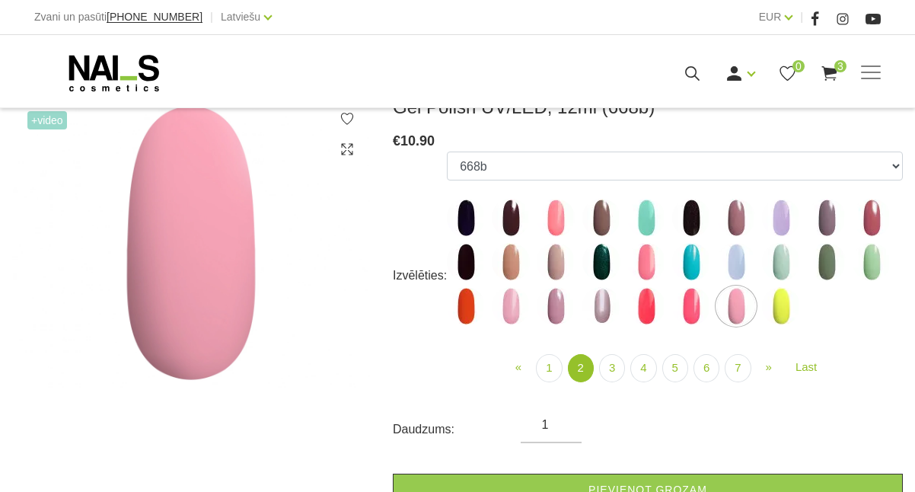
click at [510, 314] on img at bounding box center [511, 306] width 38 height 38
select select "4087"
